Goal: Find specific page/section: Find specific page/section

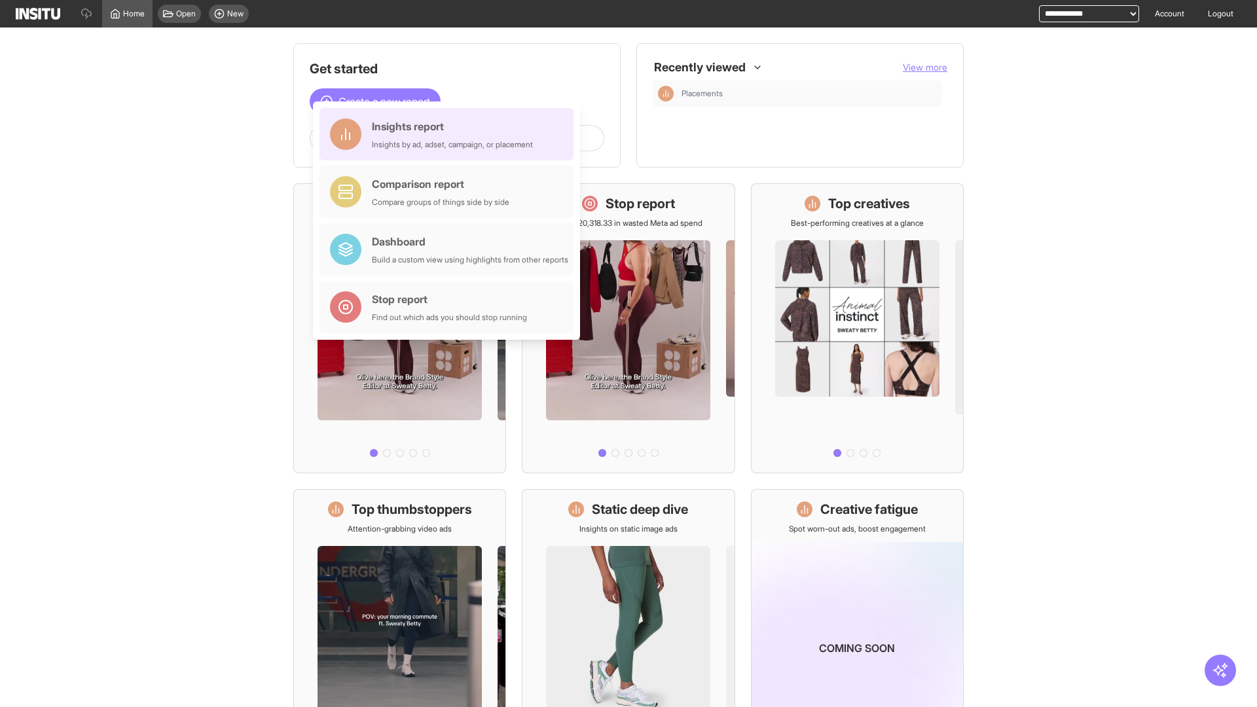
click at [450, 134] on div "Insights report Insights by ad, adset, campaign, or placement" at bounding box center [452, 133] width 161 height 31
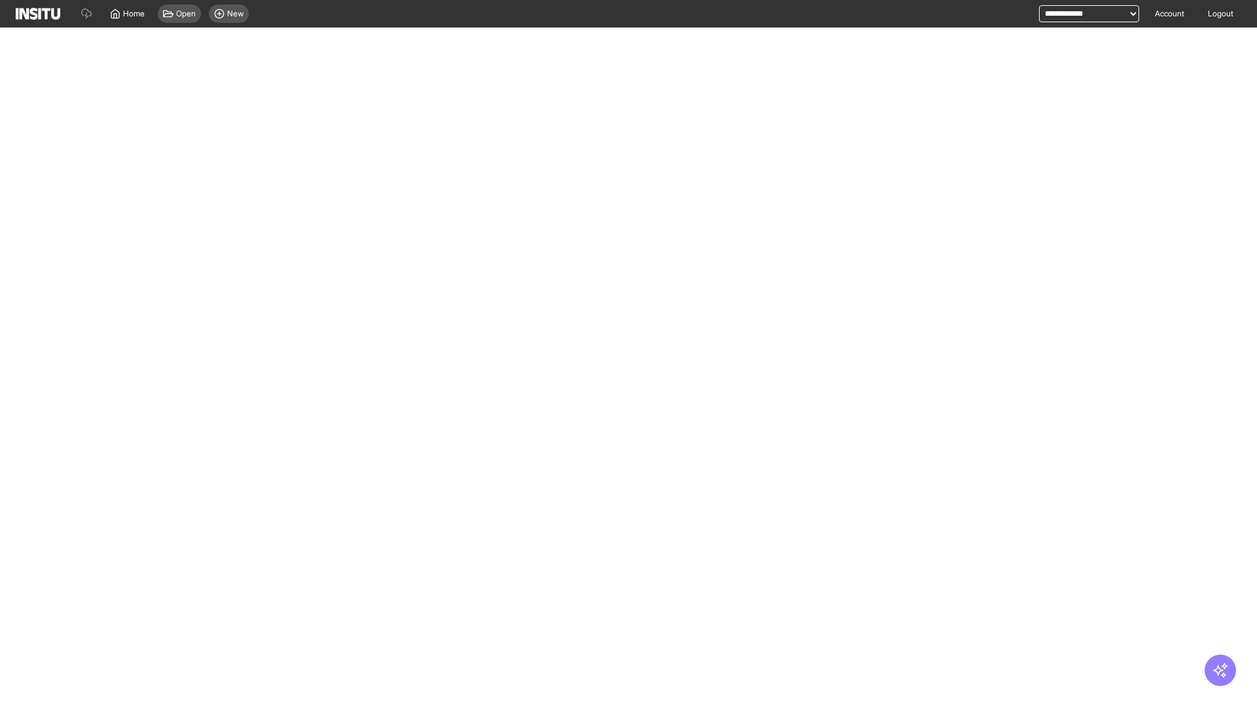
select select "**"
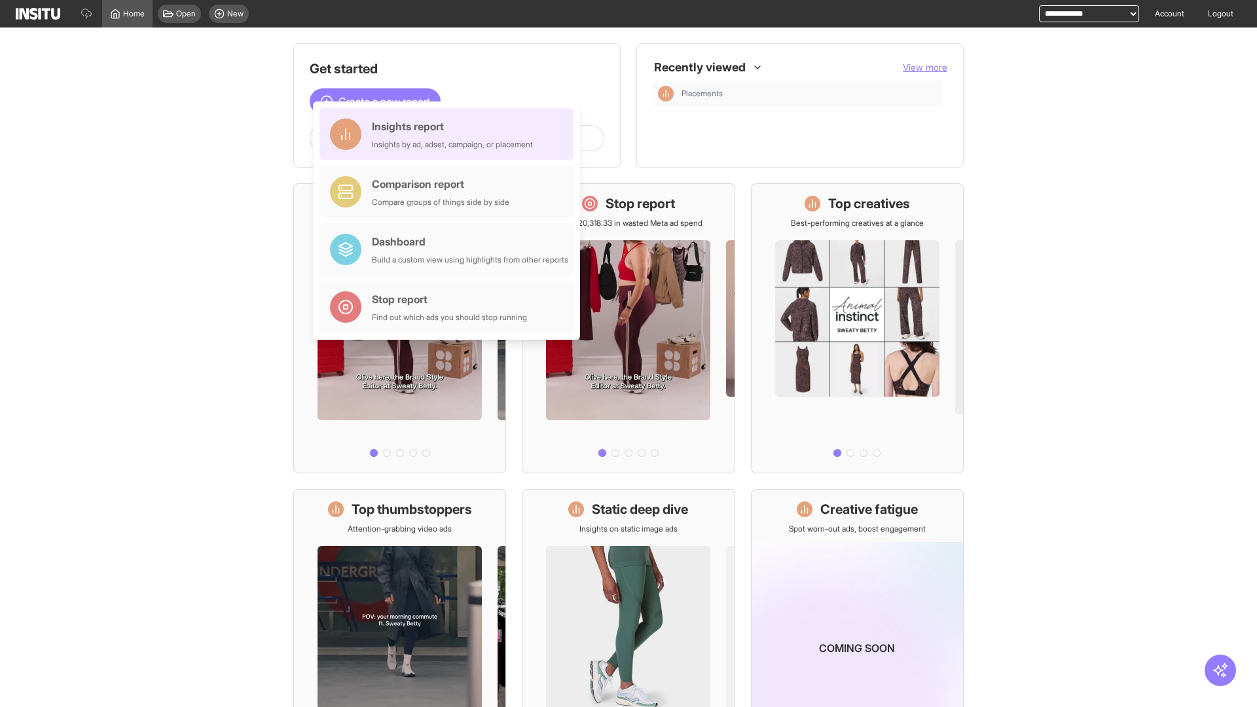
click at [450, 134] on div "Insights report Insights by ad, adset, campaign, or placement" at bounding box center [452, 133] width 161 height 31
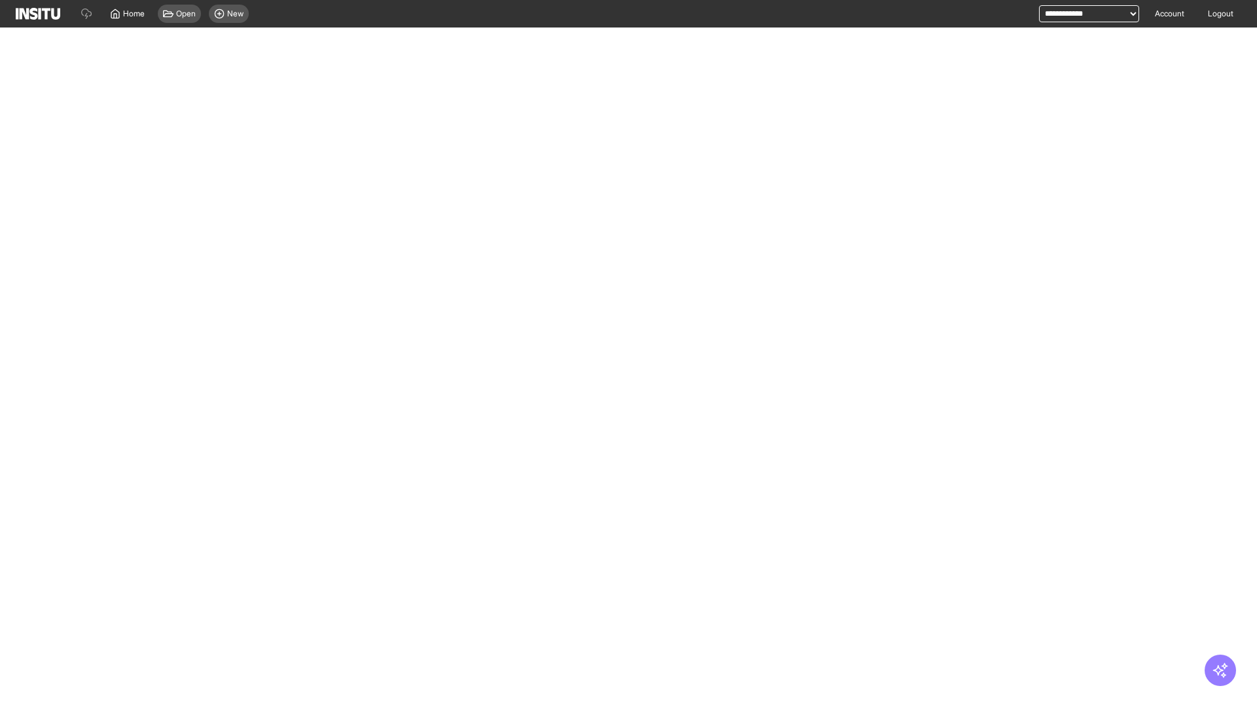
select select "**"
